Goal: Information Seeking & Learning: Learn about a topic

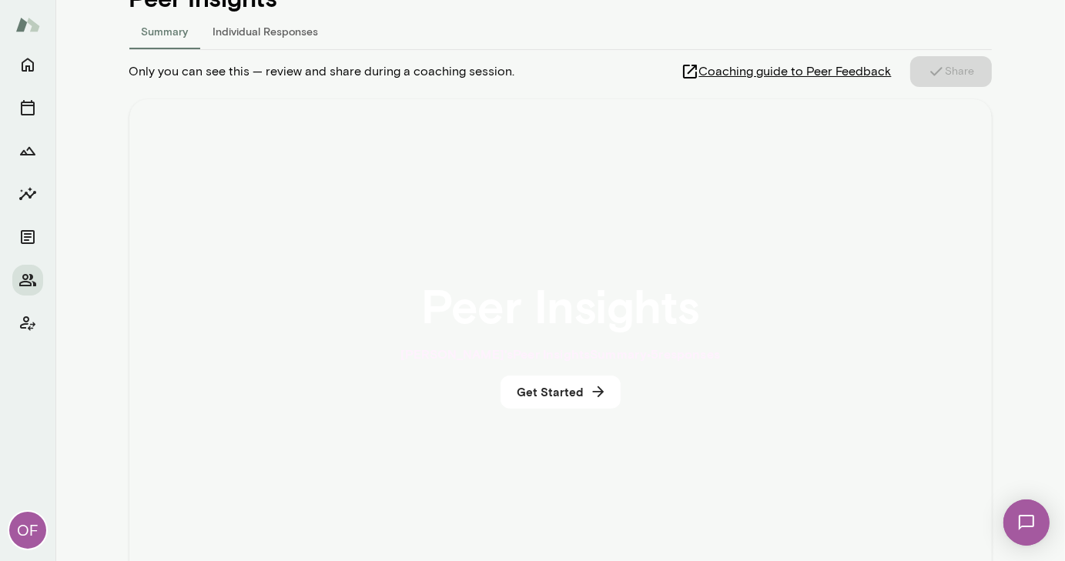
scroll to position [203, 0]
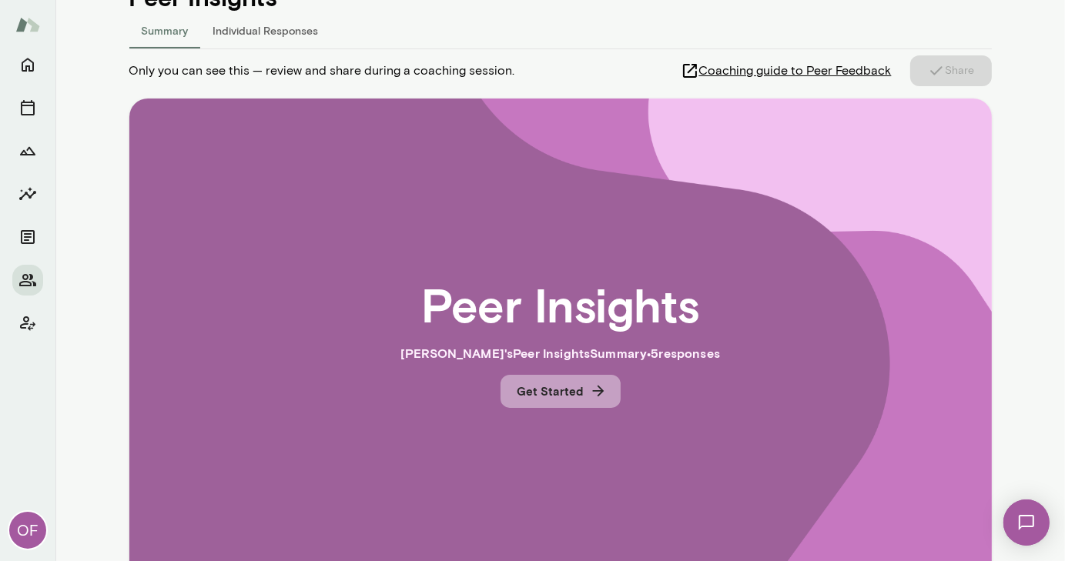
click at [590, 397] on icon "button" at bounding box center [598, 391] width 17 height 17
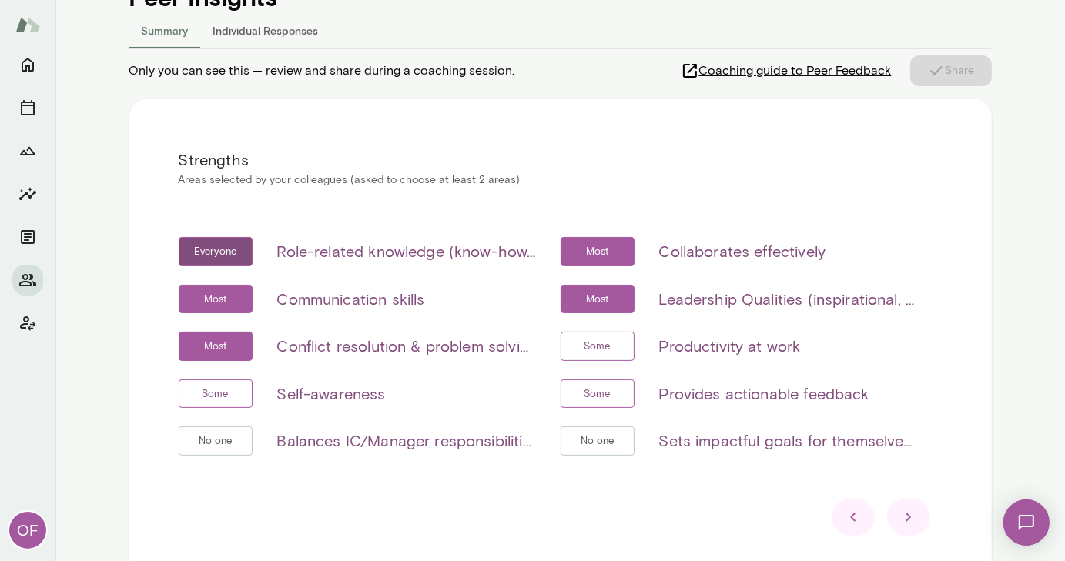
scroll to position [209, 0]
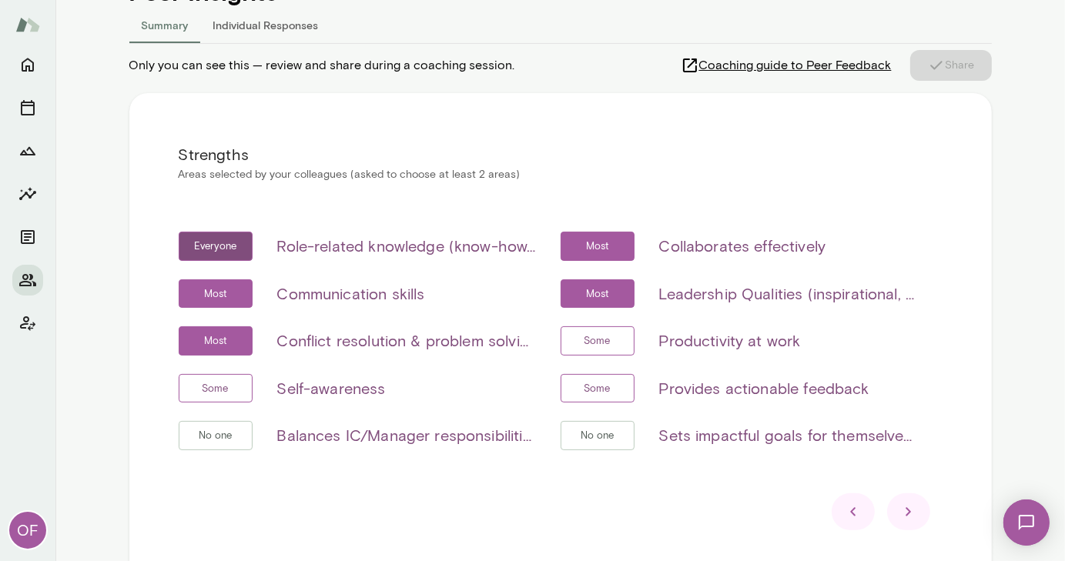
click at [903, 508] on icon at bounding box center [909, 512] width 18 height 18
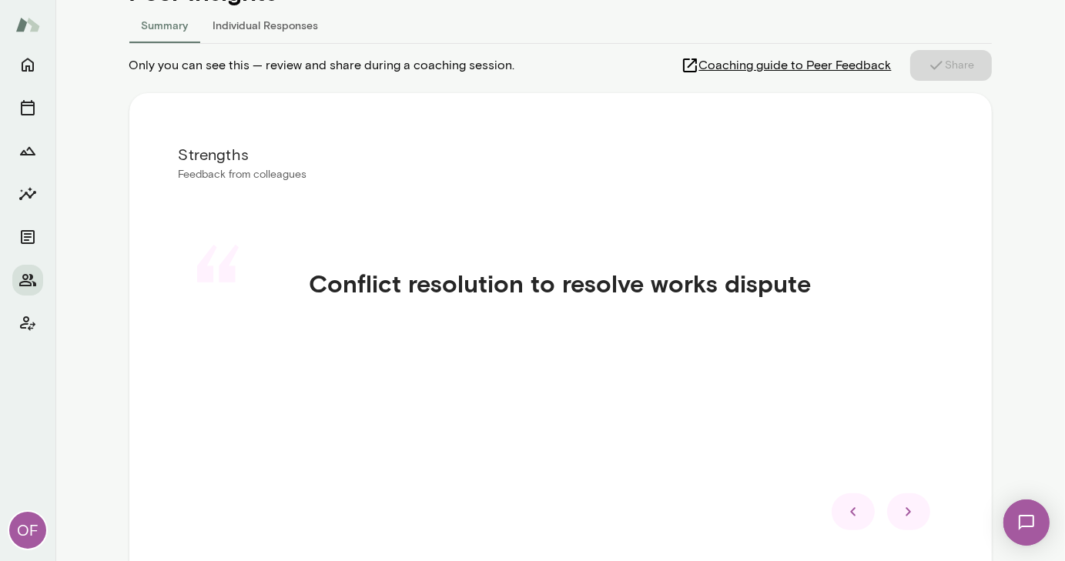
click at [903, 508] on icon at bounding box center [909, 512] width 18 height 18
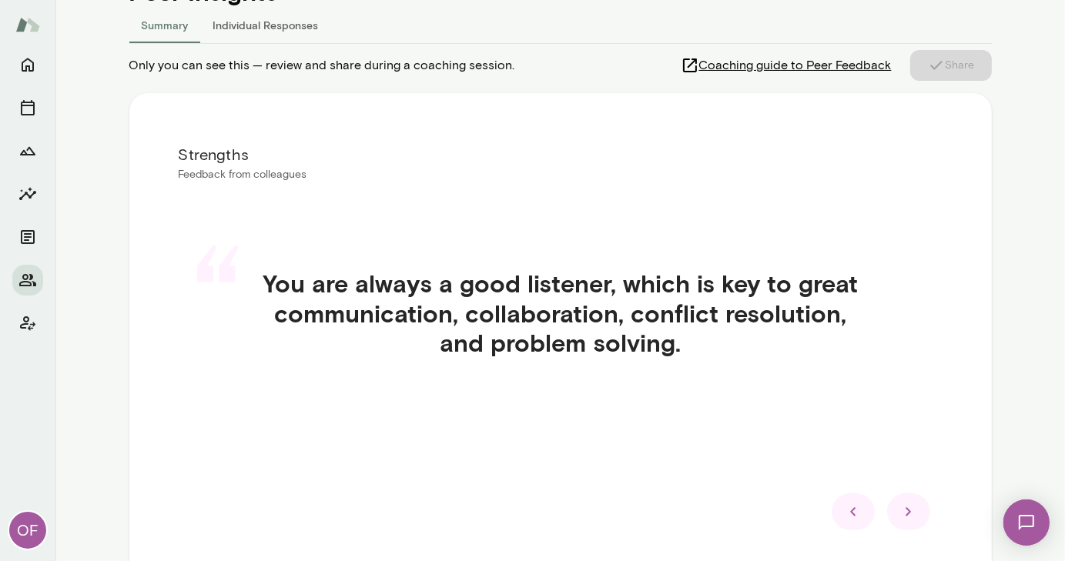
click at [903, 508] on icon at bounding box center [909, 512] width 18 height 18
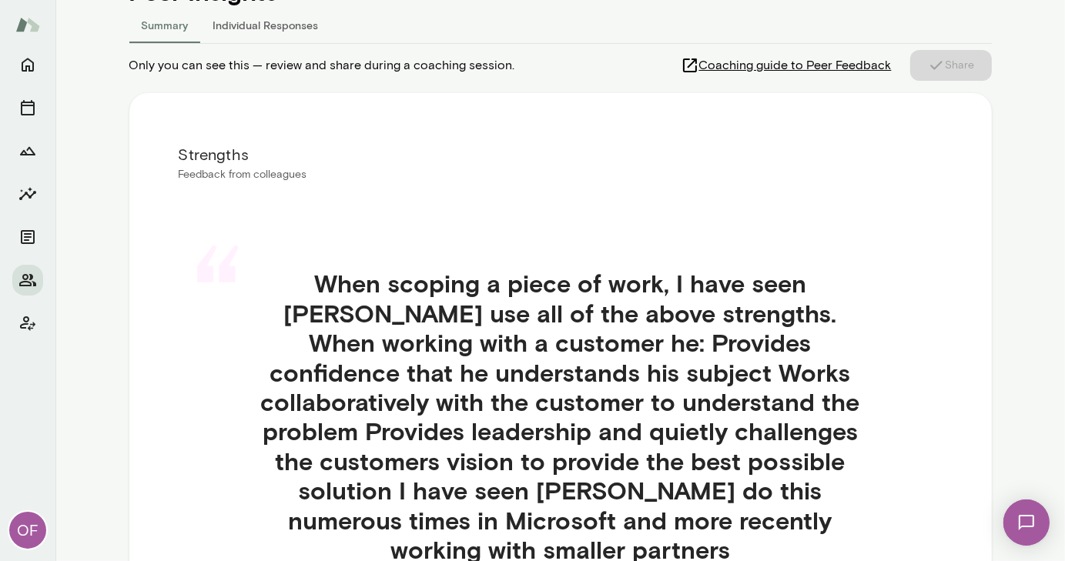
click at [903, 508] on div "“ When scoping a piece of work, I have seen Scott use all of the above strength…" at bounding box center [561, 435] width 764 height 407
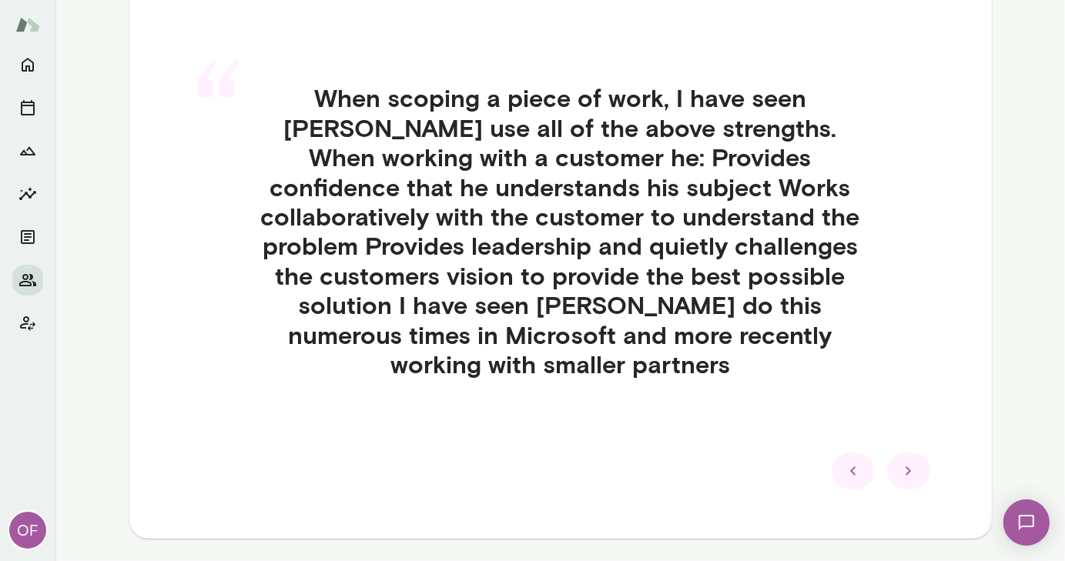
scroll to position [394, 0]
click at [903, 462] on icon at bounding box center [909, 471] width 18 height 18
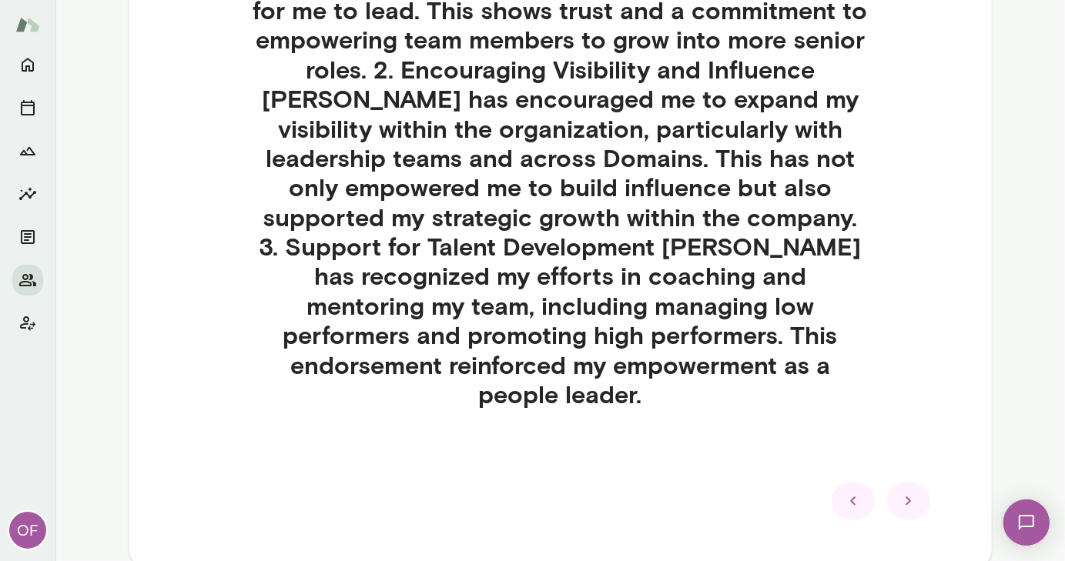
scroll to position [603, 0]
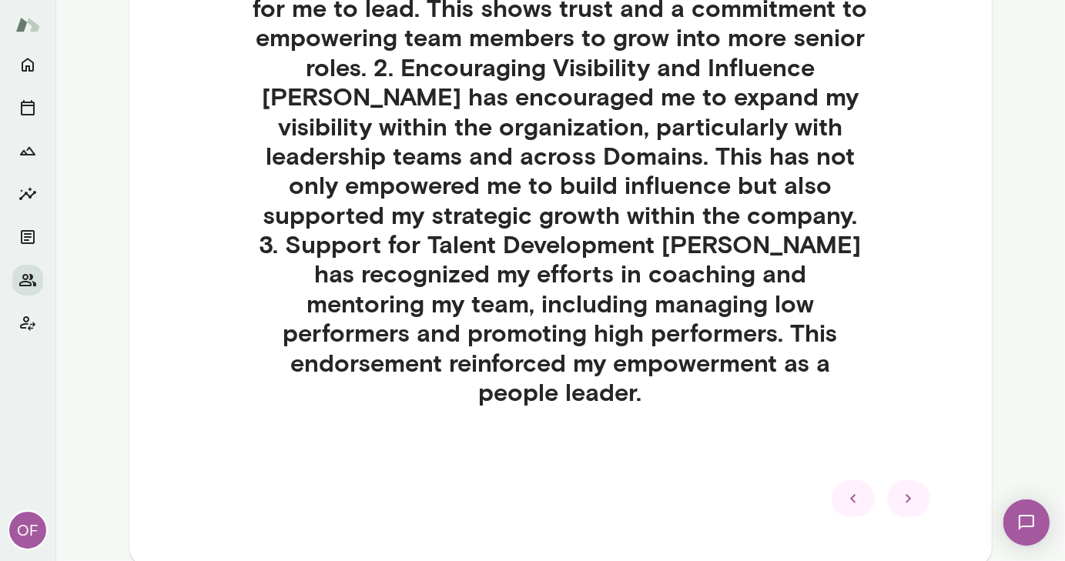
click at [903, 490] on icon at bounding box center [909, 499] width 18 height 18
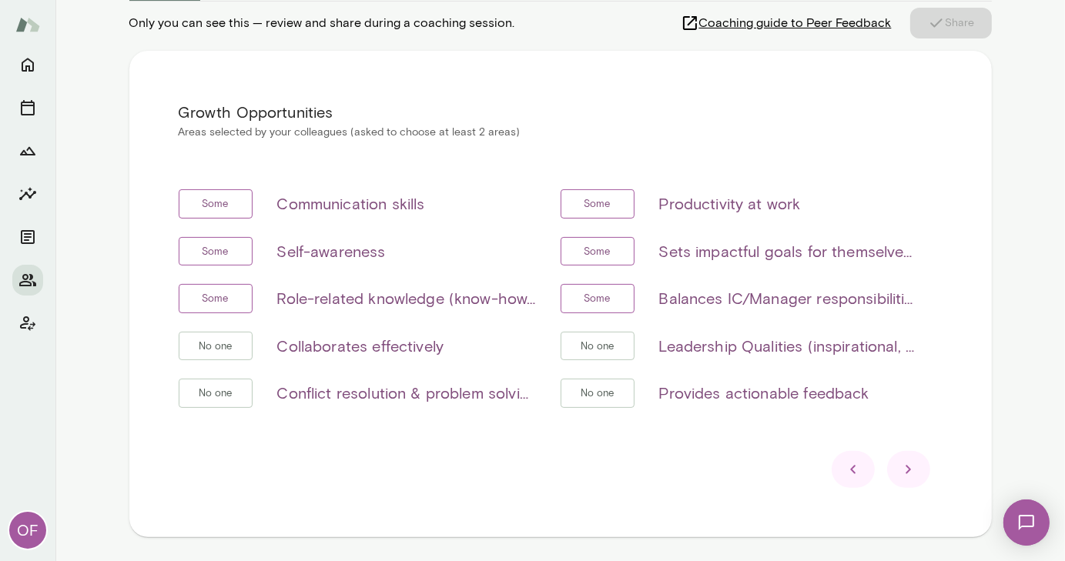
click at [903, 465] on icon at bounding box center [909, 470] width 18 height 18
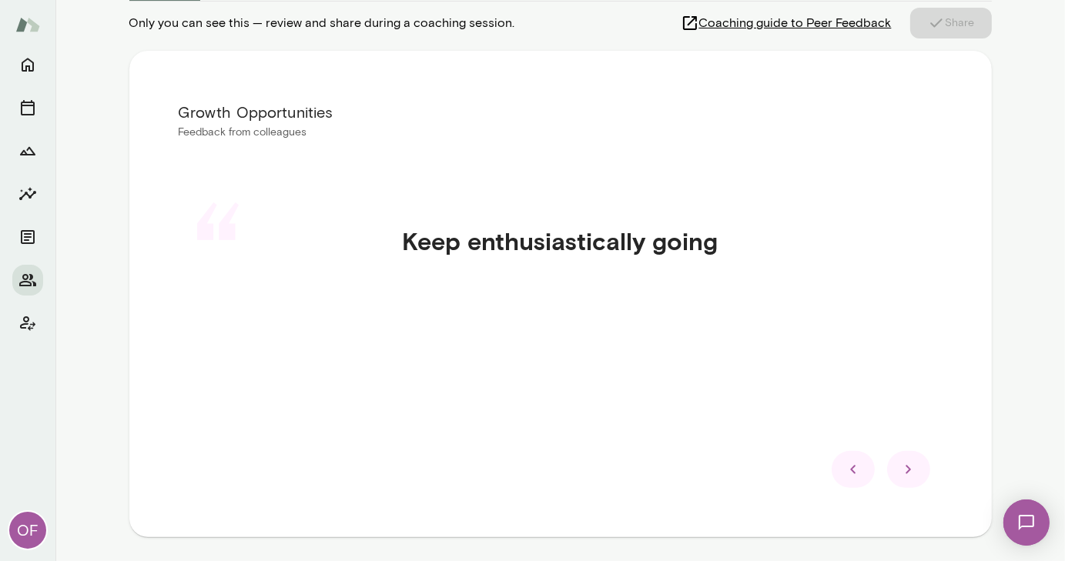
click at [903, 465] on icon at bounding box center [909, 470] width 18 height 18
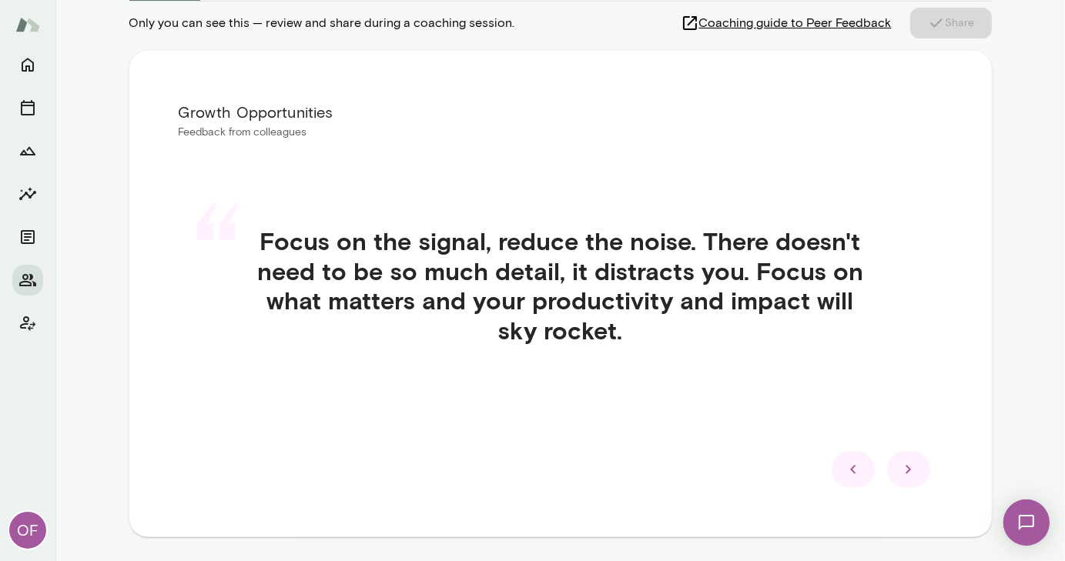
click at [903, 465] on icon at bounding box center [909, 470] width 18 height 18
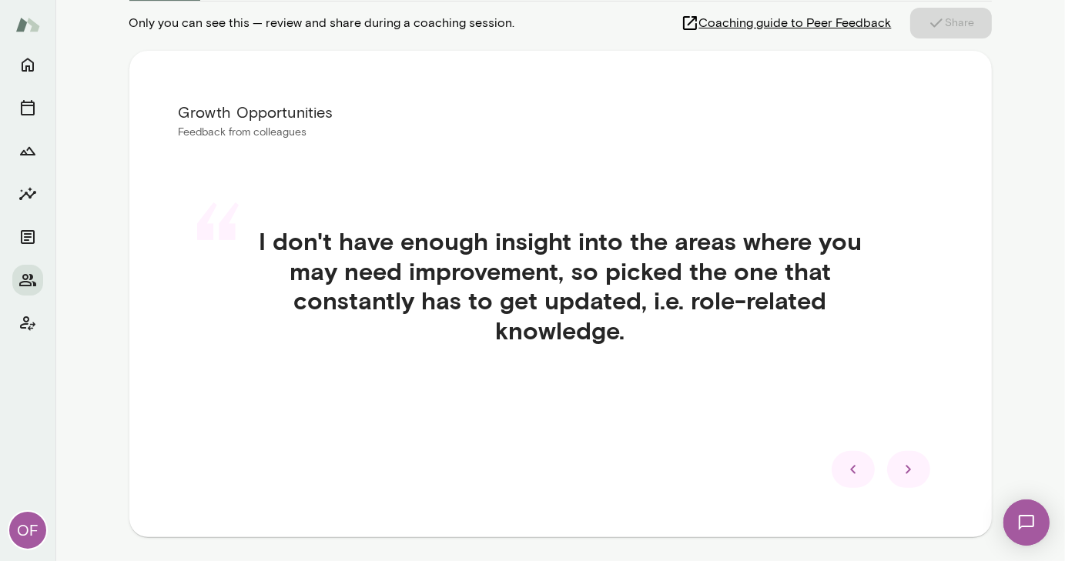
click at [903, 465] on icon at bounding box center [909, 470] width 18 height 18
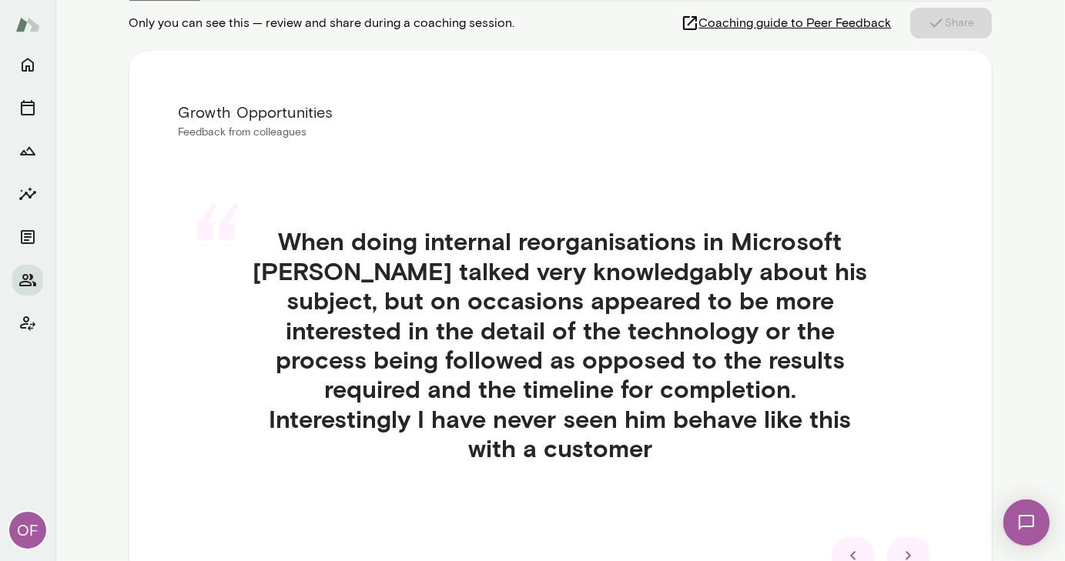
scroll to position [307, 0]
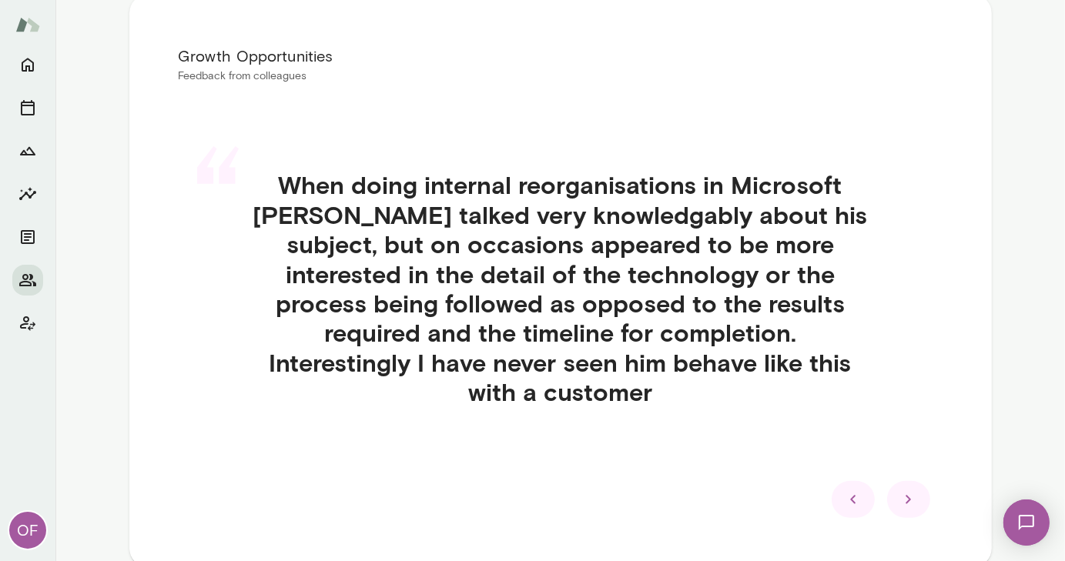
click at [903, 491] on icon at bounding box center [909, 500] width 18 height 18
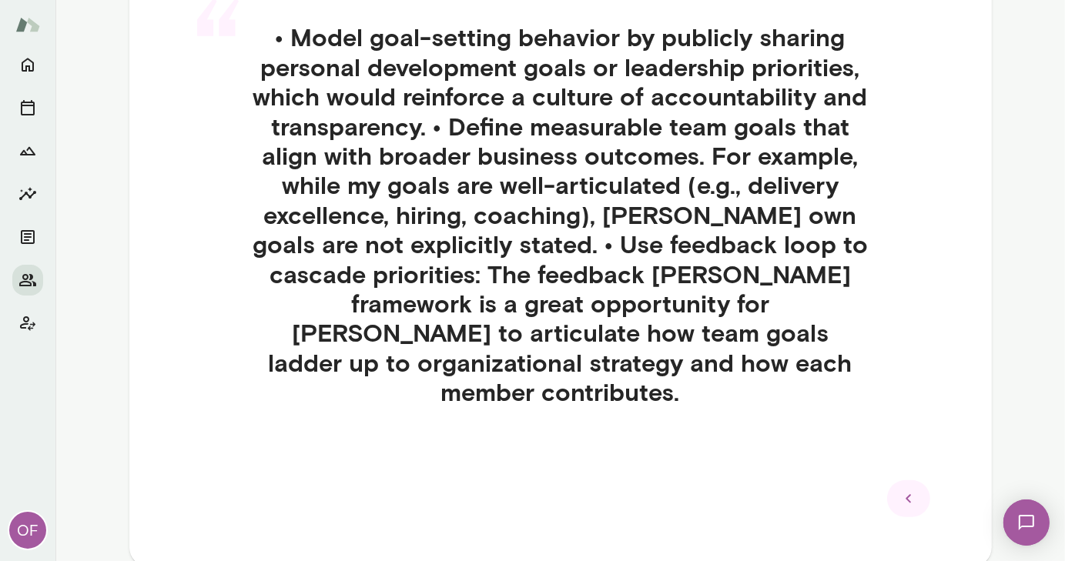
click at [903, 490] on icon at bounding box center [909, 499] width 18 height 18
